Goal: Obtain resource: Obtain resource

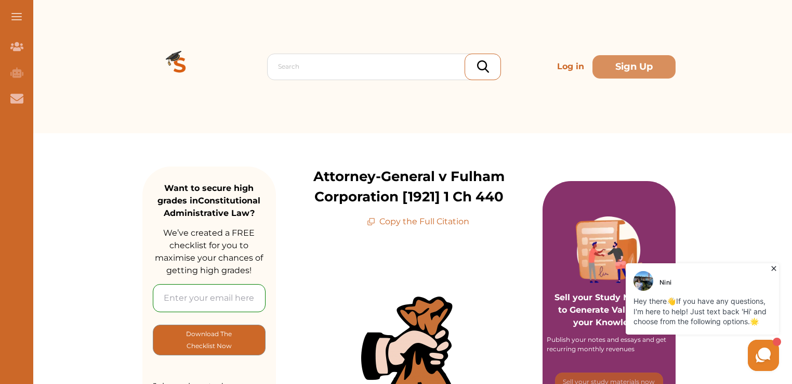
drag, startPoint x: 790, startPoint y: 75, endPoint x: 794, endPoint y: 87, distance: 13.0
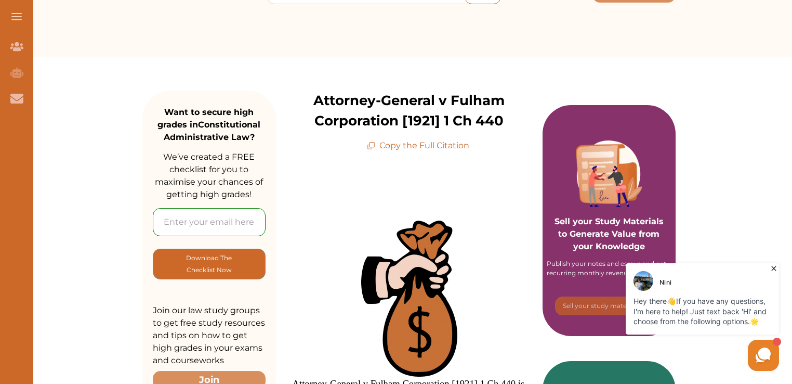
scroll to position [78, 0]
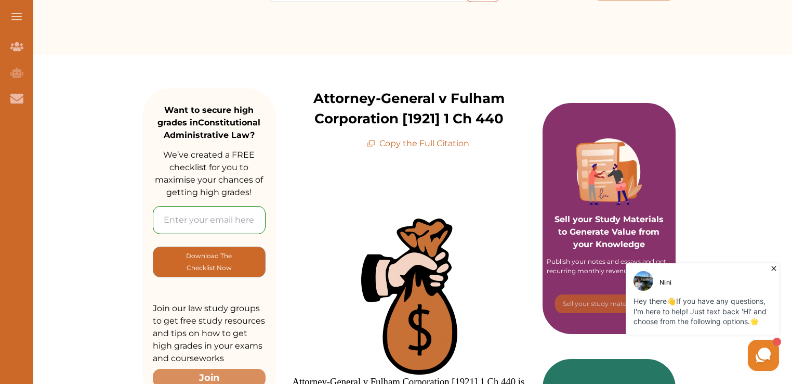
click at [313, 94] on p "Attorney-General v Fulham Corporation [1921] 1 Ch 440" at bounding box center [409, 108] width 267 height 41
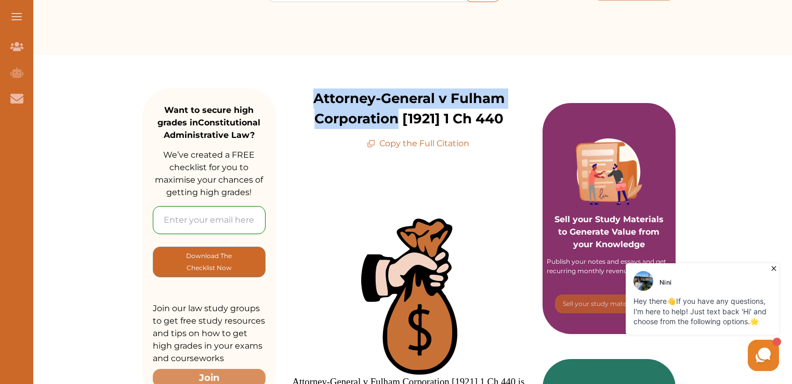
drag, startPoint x: 313, startPoint y: 94, endPoint x: 306, endPoint y: 138, distance: 44.8
click at [306, 138] on div "Attorney-General v Fulham Corporation [1921] 1 Ch 440 Copy the Full Citation" at bounding box center [409, 118] width 267 height 61
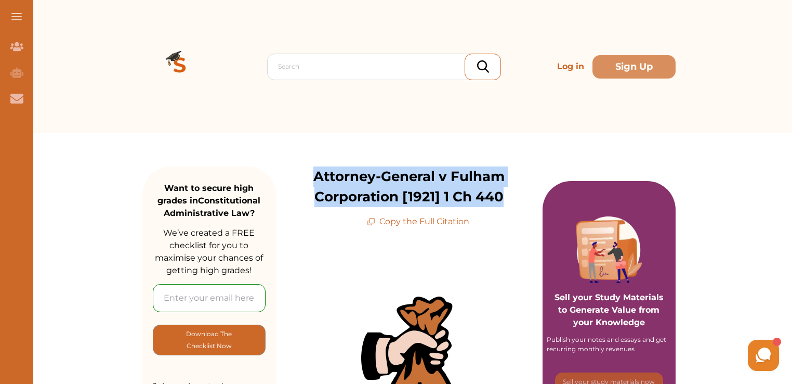
drag, startPoint x: 316, startPoint y: 173, endPoint x: 503, endPoint y: 199, distance: 188.4
click at [503, 199] on p "Attorney-General v Fulham Corporation [1921] 1 Ch 440" at bounding box center [409, 186] width 267 height 41
copy p "Attorney-General v Fulham Corporation [1921] 1 Ch 440"
